Goal: Navigation & Orientation: Find specific page/section

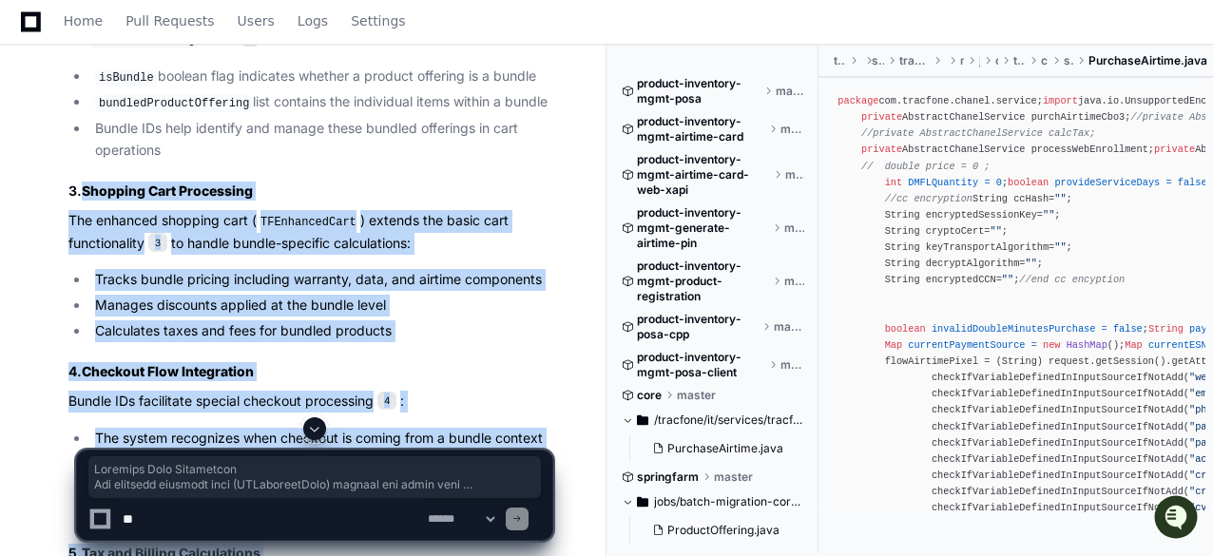
scroll to position [1166, 0]
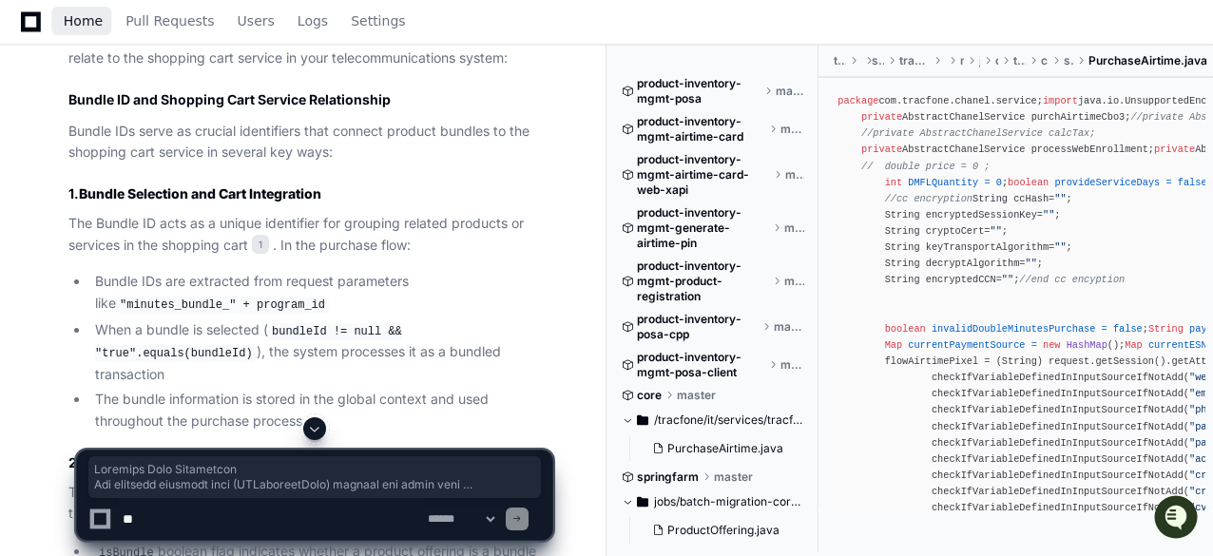
click at [68, 18] on span "Home" at bounding box center [83, 20] width 39 height 11
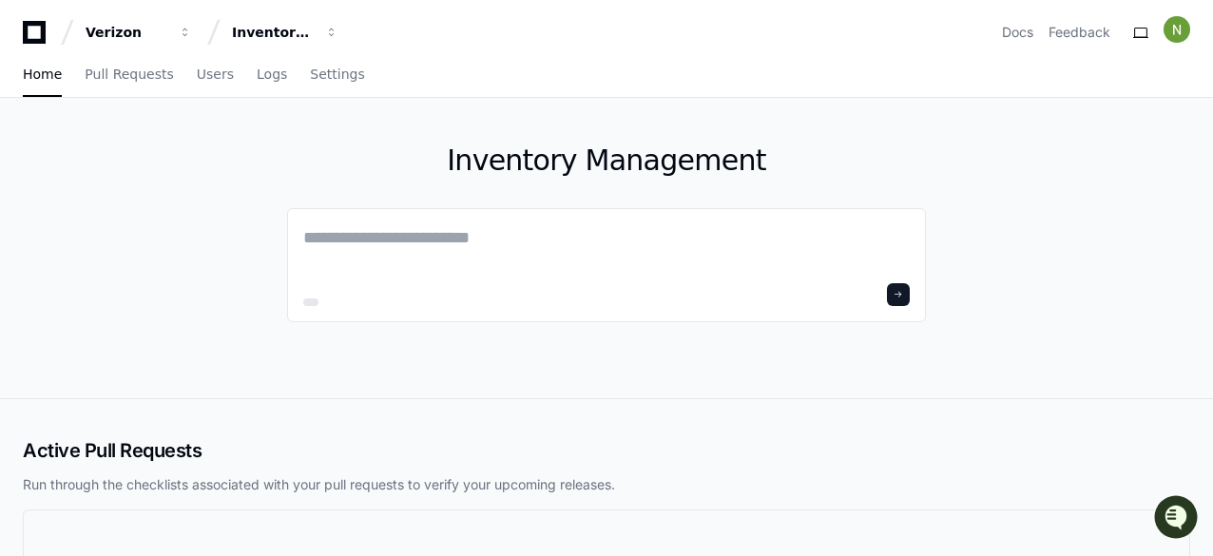
click at [818, 90] on div "Home Pull Requests Users Logs Settings" at bounding box center [607, 75] width 1168 height 44
